Goal: Browse casually: Explore the website without a specific task or goal

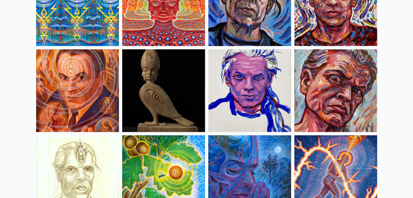
scroll to position [1412, 0]
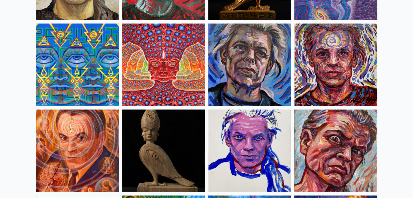
click at [161, 66] on img at bounding box center [163, 65] width 83 height 83
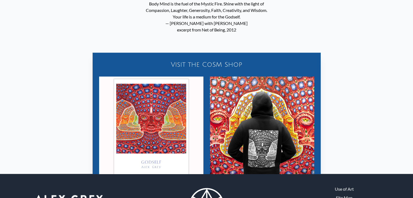
scroll to position [454, 0]
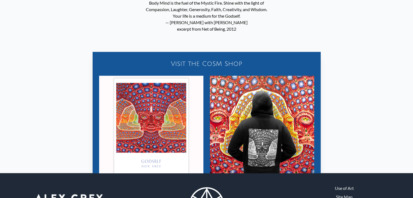
click at [166, 105] on img "26 / 31" at bounding box center [151, 128] width 104 height 104
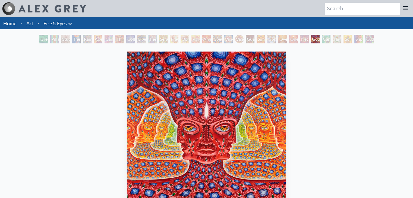
click at [9, 22] on link "Home" at bounding box center [9, 23] width 13 height 6
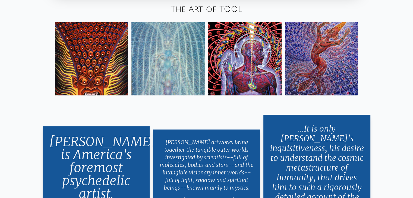
scroll to position [991, 0]
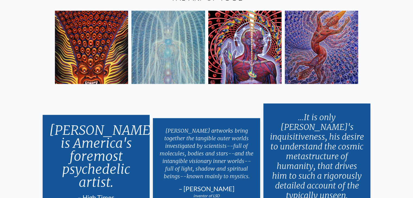
click at [241, 51] on img at bounding box center [244, 47] width 73 height 73
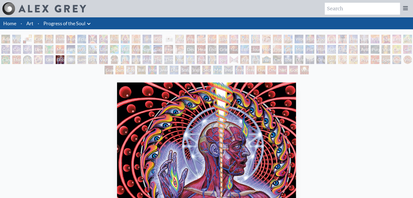
click at [294, 84] on img "82 / 133" at bounding box center [206, 161] width 179 height 158
click at [317, 80] on div "Dissectional Art for Tool's Lateralus CD 2001, ink on paper & acrylic on acetat…" at bounding box center [206, 193] width 404 height 226
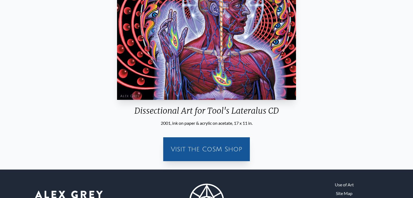
scroll to position [141, 0]
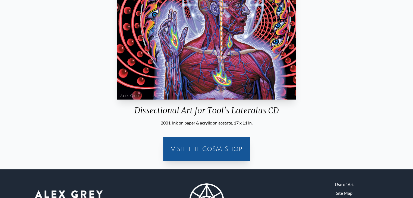
click at [210, 145] on div "Visit the CoSM Shop" at bounding box center [206, 148] width 80 height 17
